Goal: Navigation & Orientation: Find specific page/section

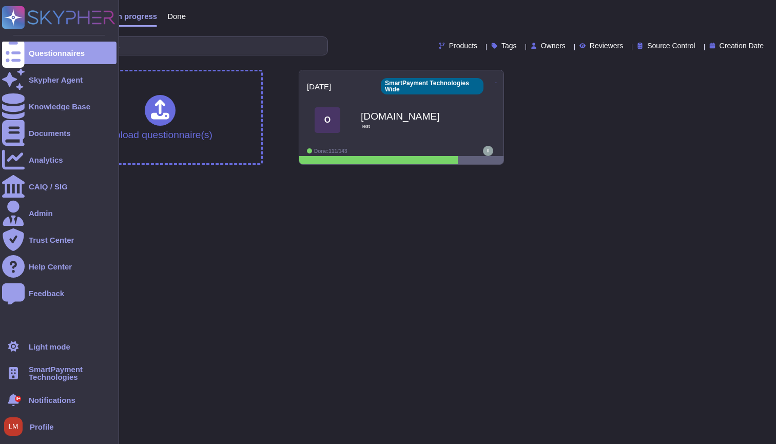
click at [28, 374] on div "SmartPayment Technologies" at bounding box center [59, 373] width 114 height 23
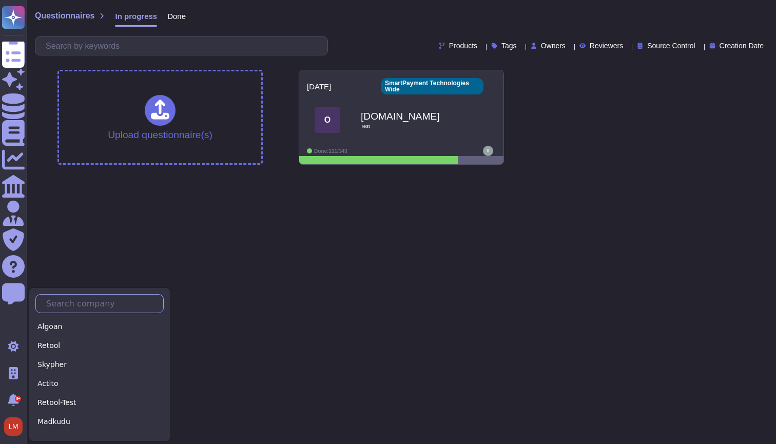
click at [59, 305] on input "text" at bounding box center [102, 303] width 122 height 18
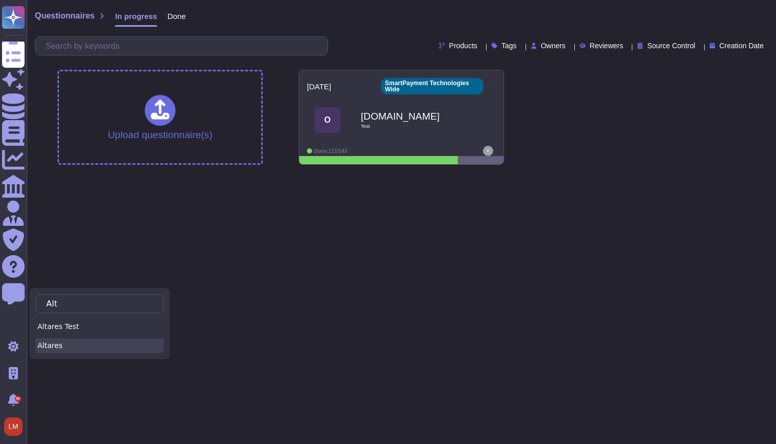
type input "Alt"
click at [83, 346] on div "Altares" at bounding box center [99, 345] width 128 height 15
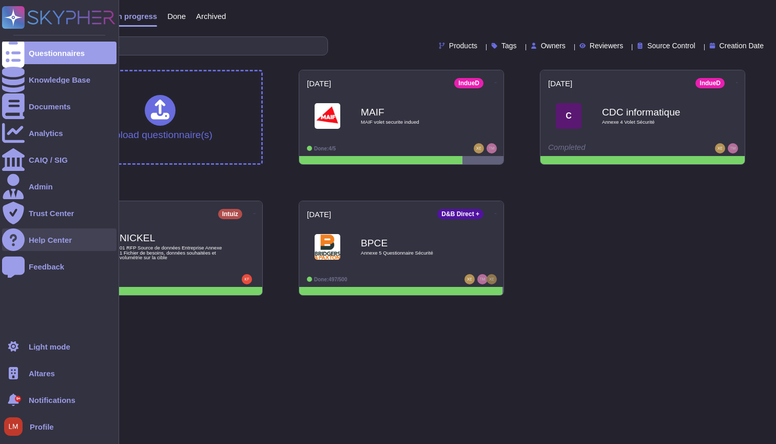
click at [52, 243] on div "Help Center" at bounding box center [50, 240] width 43 height 8
click at [23, 212] on div at bounding box center [13, 213] width 23 height 23
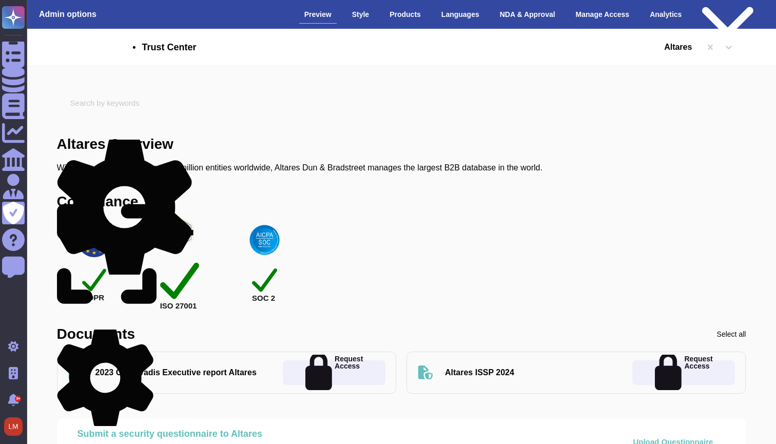
scroll to position [1, 0]
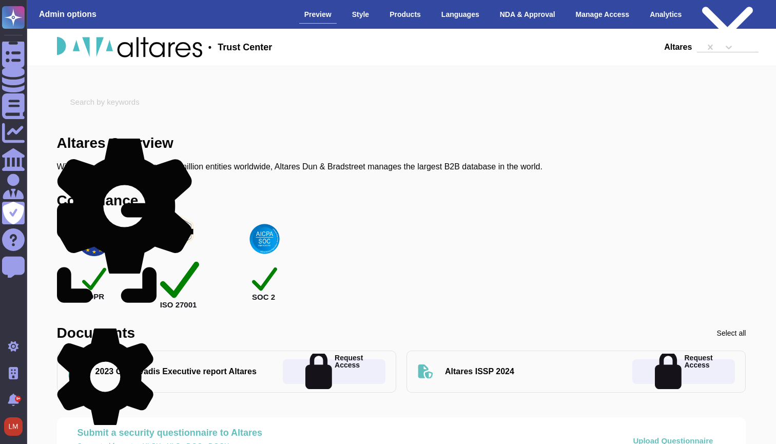
click at [717, 12] on div "Public version" at bounding box center [728, 14] width 62 height 76
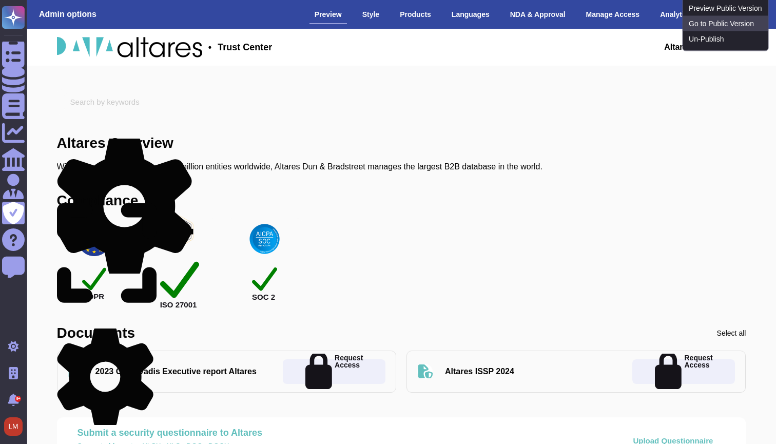
click at [704, 31] on link "Go to Public Version" at bounding box center [724, 23] width 85 height 15
